Goal: Navigation & Orientation: Find specific page/section

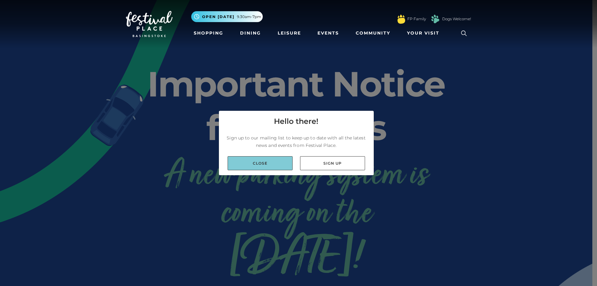
click at [249, 163] on link "Close" at bounding box center [260, 163] width 65 height 14
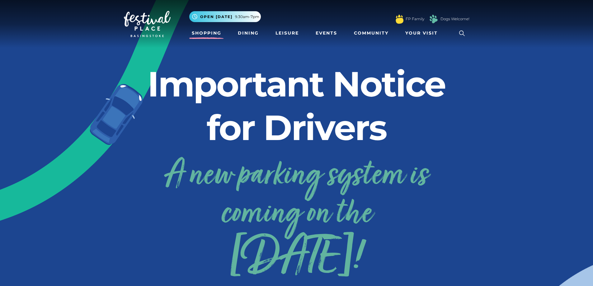
click at [199, 31] on link "Shopping" at bounding box center [206, 33] width 35 height 12
click at [204, 31] on link "Shopping" at bounding box center [206, 33] width 35 height 12
click at [246, 32] on link "Dining" at bounding box center [248, 33] width 26 height 12
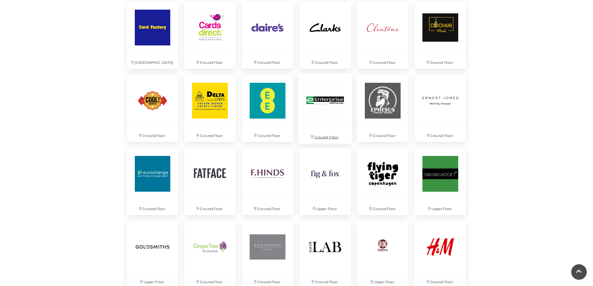
scroll to position [622, 0]
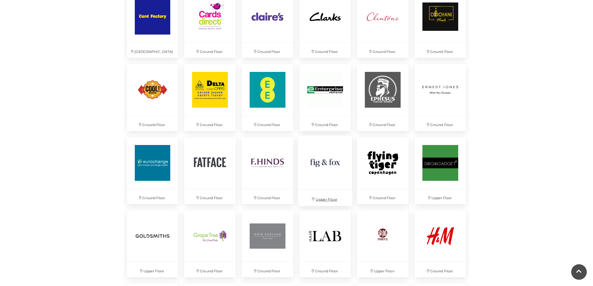
click at [327, 162] on img at bounding box center [325, 163] width 54 height 54
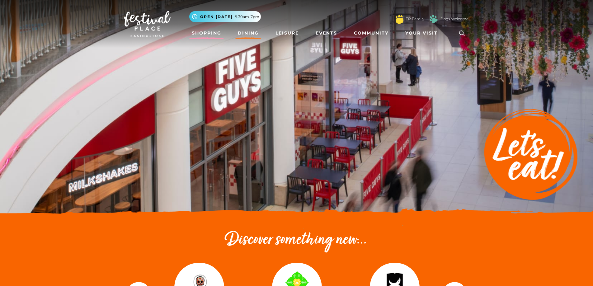
click at [204, 32] on link "Shopping" at bounding box center [206, 33] width 35 height 12
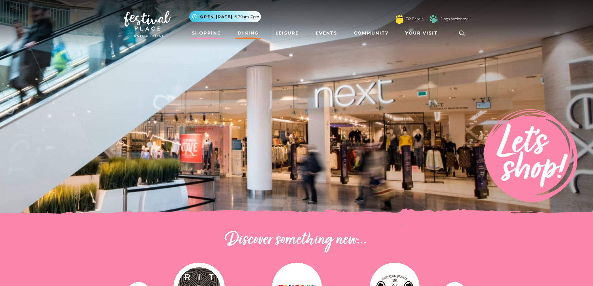
click at [247, 30] on link "Dining" at bounding box center [248, 33] width 26 height 12
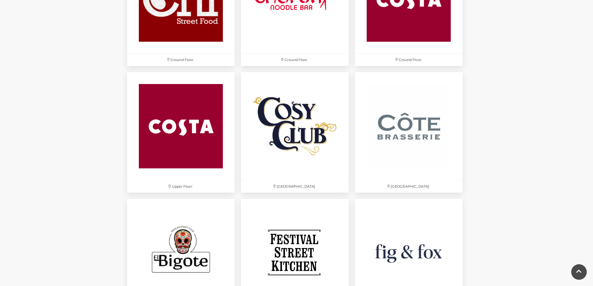
scroll to position [871, 0]
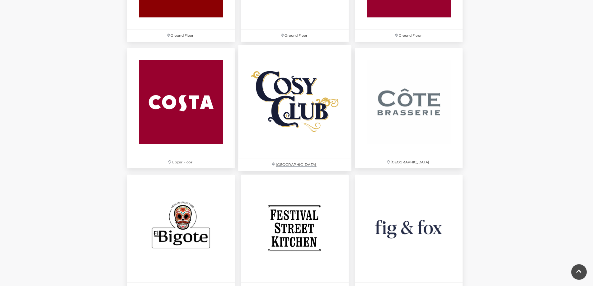
click at [286, 122] on img at bounding box center [294, 101] width 113 height 113
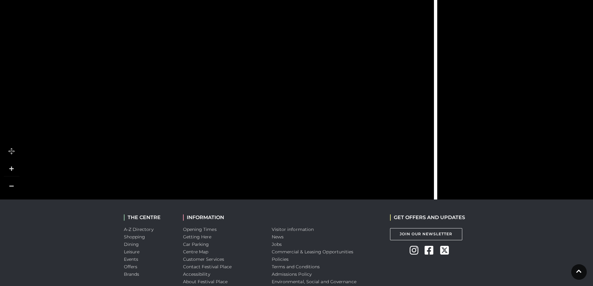
scroll to position [404, 0]
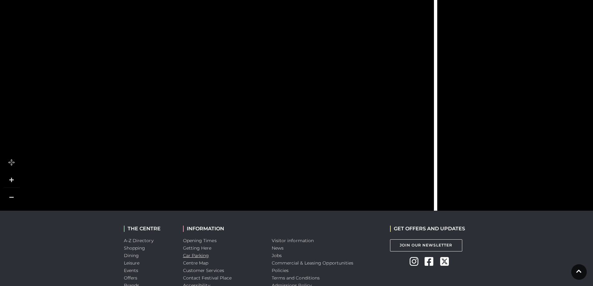
click at [194, 253] on link "Car Parking" at bounding box center [196, 256] width 26 height 6
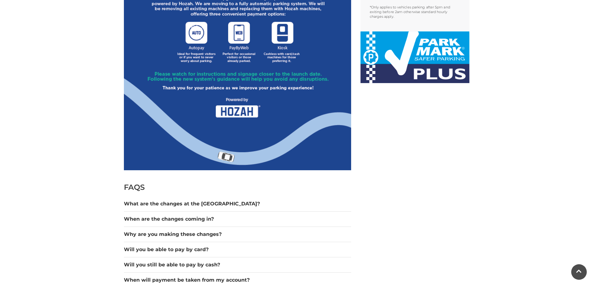
scroll to position [373, 0]
